Goal: Information Seeking & Learning: Learn about a topic

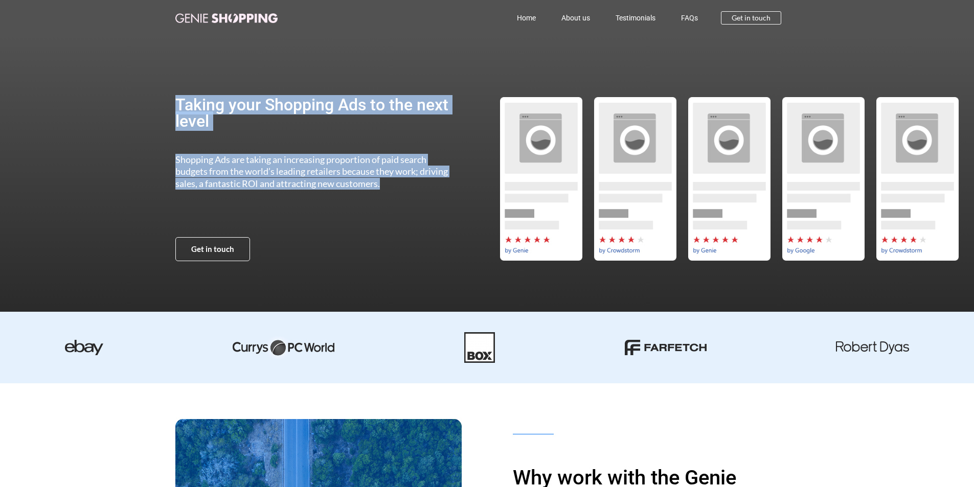
drag, startPoint x: 143, startPoint y: 83, endPoint x: 399, endPoint y: 191, distance: 278.1
click at [399, 191] on section "Taking your Shopping Ads to the next level Shopping Ads are taking an increasin…" at bounding box center [487, 179] width 974 height 286
click at [399, 191] on div "Shopping Ads are taking an increasing proportion of paid search budgets from th…" at bounding box center [316, 192] width 283 height 77
drag, startPoint x: 428, startPoint y: 212, endPoint x: 88, endPoint y: 89, distance: 361.3
click at [88, 89] on section "Taking your Shopping Ads to the next level Shopping Ads are taking an increasin…" at bounding box center [487, 179] width 974 height 286
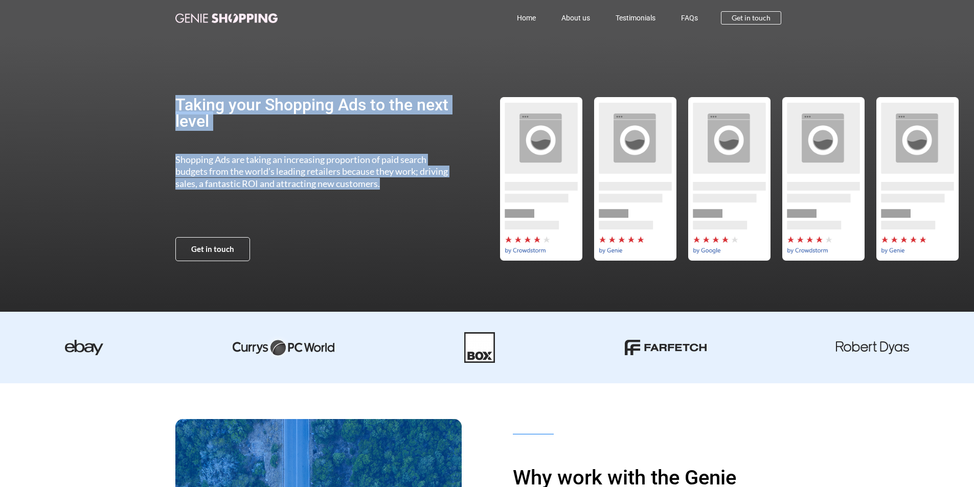
click at [88, 89] on section "Taking your Shopping Ads to the next level Shopping Ads are taking an increasin…" at bounding box center [487, 179] width 974 height 286
drag, startPoint x: 101, startPoint y: 51, endPoint x: 424, endPoint y: 206, distance: 358.6
click at [424, 206] on section "Taking your Shopping Ads to the next level Shopping Ads are taking an increasin…" at bounding box center [487, 179] width 974 height 286
click at [424, 206] on div "Shopping Ads are taking an increasing proportion of paid search budgets from th…" at bounding box center [316, 192] width 283 height 77
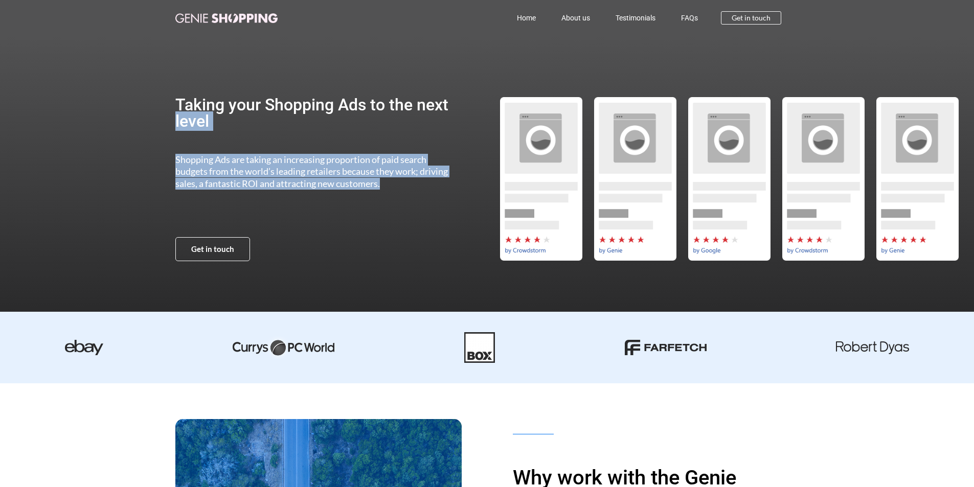
drag, startPoint x: 428, startPoint y: 207, endPoint x: 45, endPoint y: 99, distance: 398.5
click at [25, 116] on section "Taking your Shopping Ads to the next level Shopping Ads are taking an increasin…" at bounding box center [487, 179] width 974 height 286
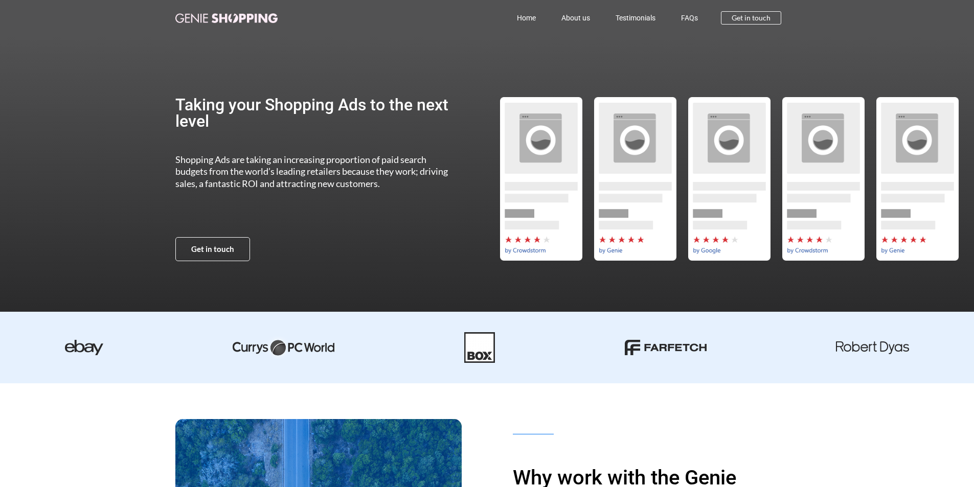
click at [67, 83] on section "Taking your Shopping Ads to the next level Shopping Ads are taking an increasin…" at bounding box center [487, 179] width 974 height 286
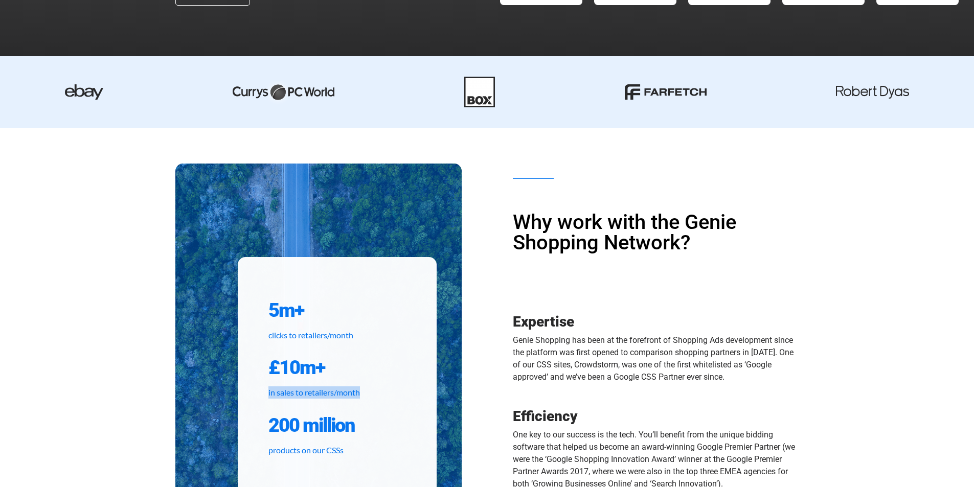
drag, startPoint x: 267, startPoint y: 394, endPoint x: 397, endPoint y: 392, distance: 129.4
click at [397, 392] on div "5m+ clicks to retailers/month £10m+ in sales to retailers/month 200 million pro…" at bounding box center [337, 375] width 199 height 237
click at [397, 392] on p "in sales to retailers/month" at bounding box center [337, 392] width 138 height 12
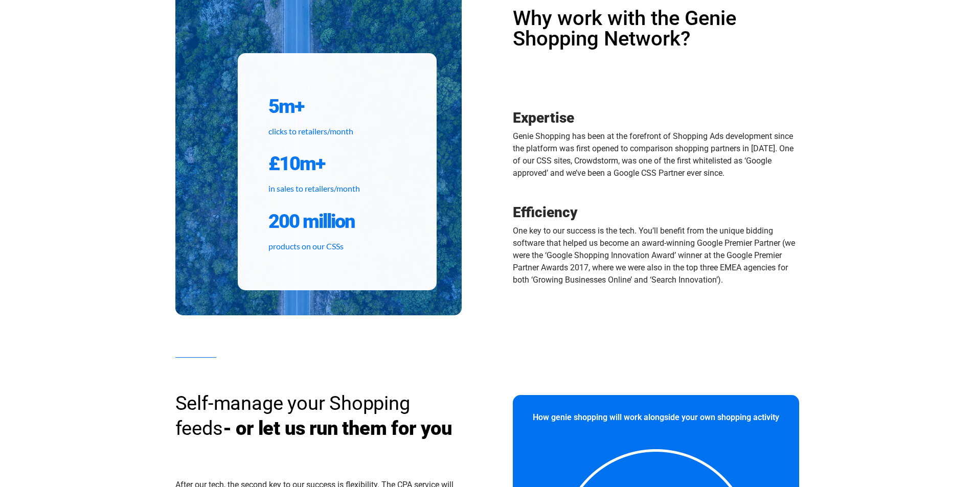
scroll to position [460, 0]
drag, startPoint x: 772, startPoint y: 287, endPoint x: 493, endPoint y: 95, distance: 339.1
click at [493, 95] on div "Why work with the Genie Shopping Network? Expertise Genie Shopping has been at …" at bounding box center [643, 137] width 312 height 328
click at [489, 90] on div "Why work with the Genie Shopping Network? Expertise Genie Shopping has been at …" at bounding box center [643, 137] width 312 height 328
click at [488, 85] on div "Why work with the Genie Shopping Network? Expertise Genie Shopping has been at …" at bounding box center [643, 137] width 312 height 328
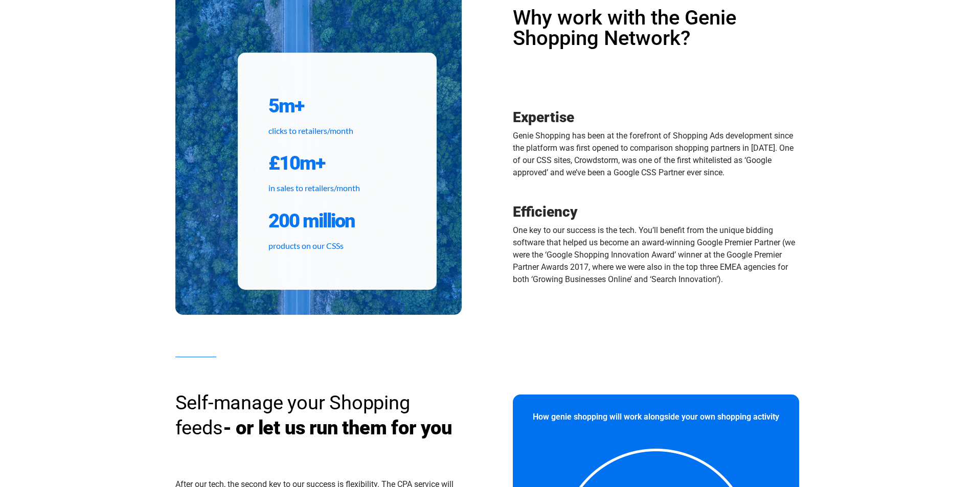
drag, startPoint x: 486, startPoint y: 11, endPoint x: 760, endPoint y: 294, distance: 394.1
click at [760, 294] on div "5m+ clicks to retailers/month £10m+ in sales to retailers/month 200 million pro…" at bounding box center [487, 137] width 624 height 356
click at [760, 294] on div "Efficiency One key to our success is the tech. You’ll benefit from the unique b…" at bounding box center [656, 251] width 286 height 100
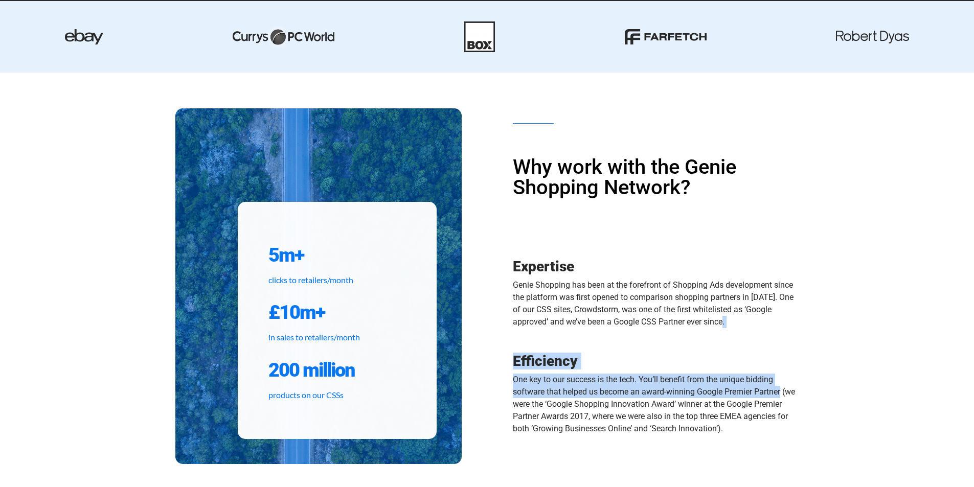
scroll to position [307, 0]
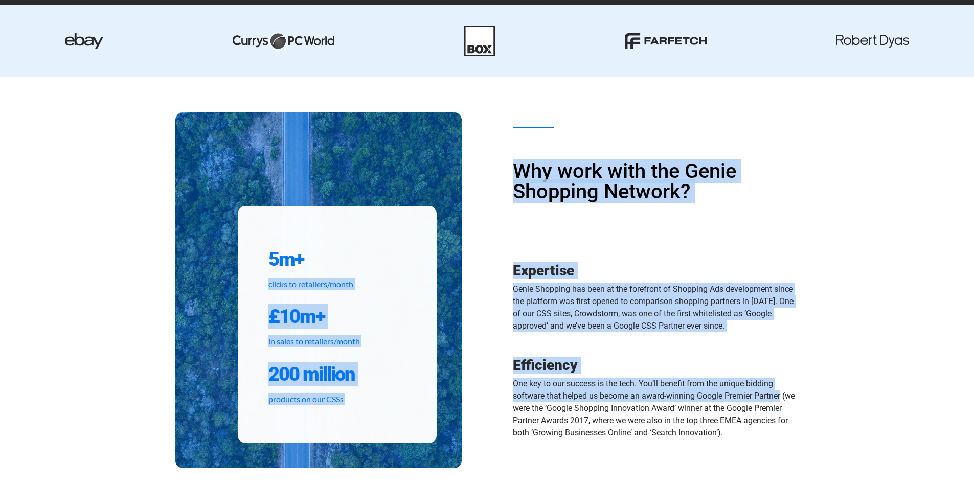
drag, startPoint x: 758, startPoint y: 293, endPoint x: 484, endPoint y: 152, distance: 308.2
click at [484, 152] on div "5m+ clicks to retailers/month £10m+ in sales to retailers/month 200 million pro…" at bounding box center [487, 290] width 624 height 356
click at [484, 151] on div "5m+ clicks to retailers/month £10m+ in sales to retailers/month 200 million pro…" at bounding box center [331, 290] width 312 height 356
click at [493, 144] on div "Why work with the Genie Shopping Network? Expertise Genie Shopping has been at …" at bounding box center [643, 290] width 312 height 328
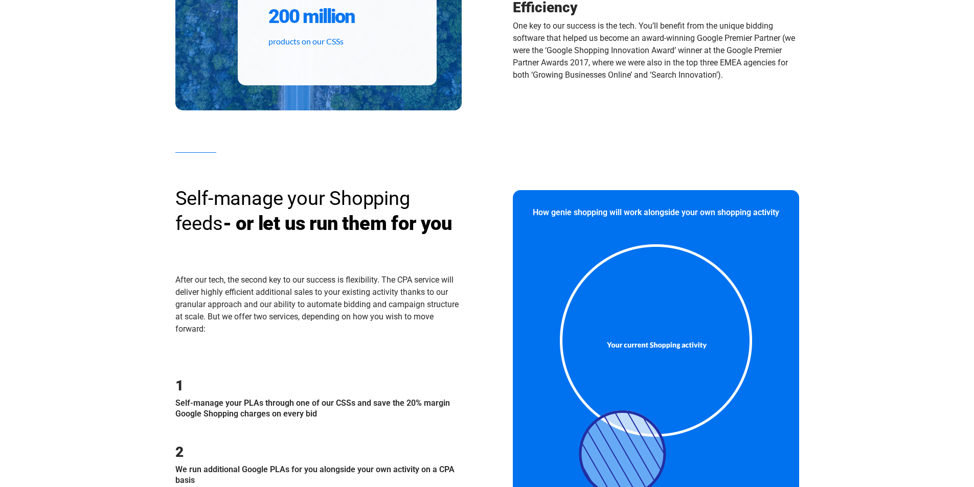
scroll to position [767, 0]
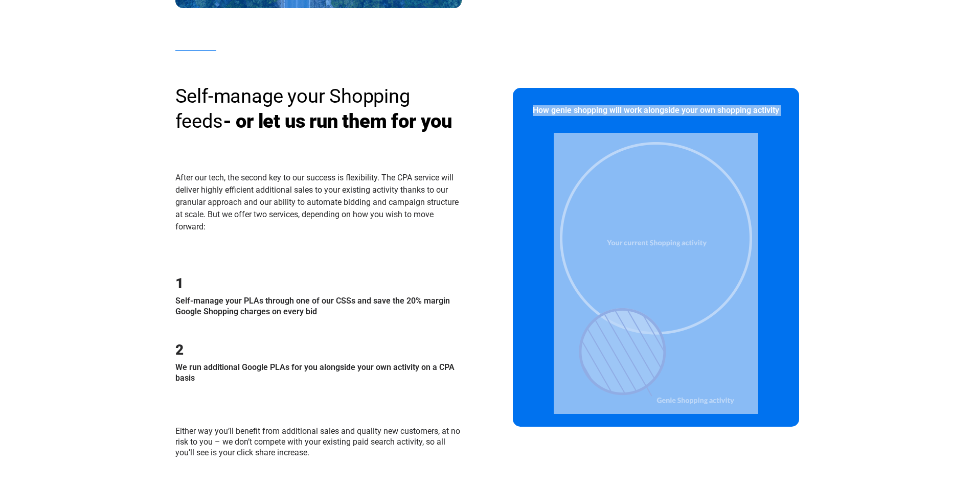
drag, startPoint x: 531, startPoint y: 121, endPoint x: 758, endPoint y: 406, distance: 365.0
click at [758, 406] on div "How genie shopping will work alongside your own shopping activity" at bounding box center [656, 257] width 286 height 338
click at [758, 407] on div at bounding box center [655, 273] width 267 height 281
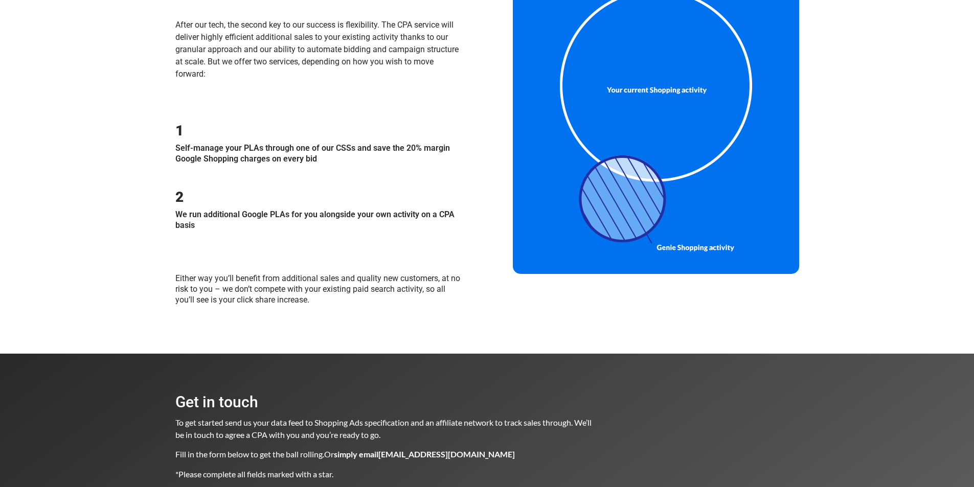
scroll to position [790, 0]
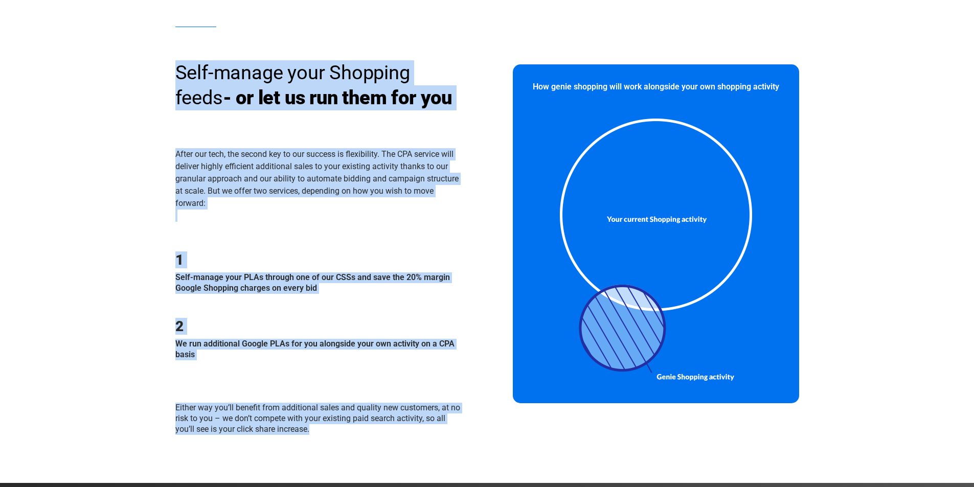
drag, startPoint x: 352, startPoint y: 460, endPoint x: 169, endPoint y: 66, distance: 434.1
click at [170, 66] on section "Self-manage your Shopping feeds - or let us run them for you After our tech, th…" at bounding box center [487, 244] width 974 height 478
click at [169, 66] on section "Self-manage your Shopping feeds - or let us run them for you After our tech, th…" at bounding box center [487, 244] width 974 height 478
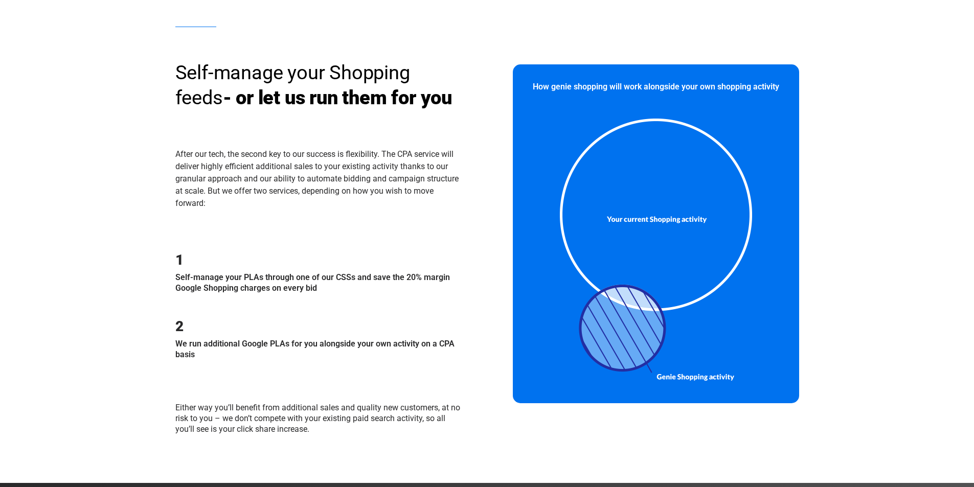
drag, startPoint x: 169, startPoint y: 302, endPoint x: 374, endPoint y: 318, distance: 206.2
click at [374, 318] on section "Self-manage your Shopping feeds - or let us run them for you After our tech, th…" at bounding box center [487, 244] width 974 height 478
click at [374, 294] on p "Self-manage your PLAs through one of our CSSs and save the 20% margin Google Sh…" at bounding box center [318, 282] width 286 height 21
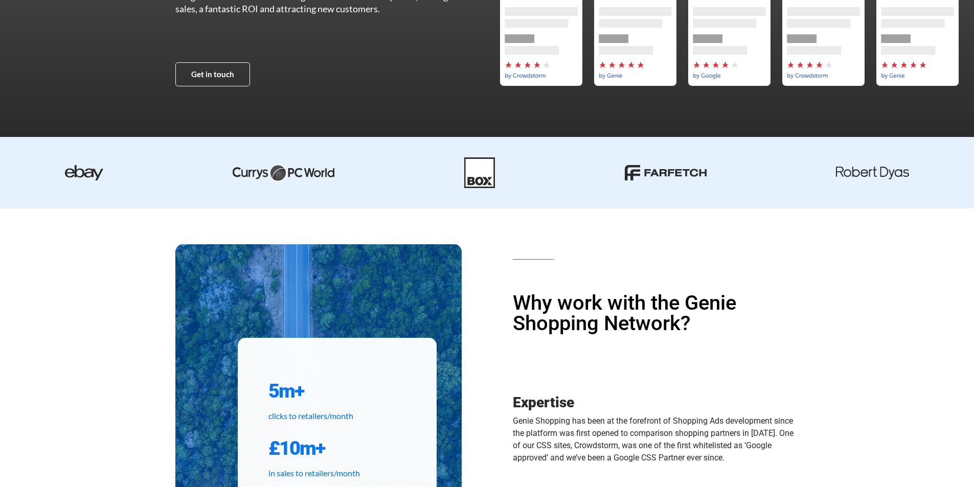
scroll to position [0, 0]
